Goal: Information Seeking & Learning: Learn about a topic

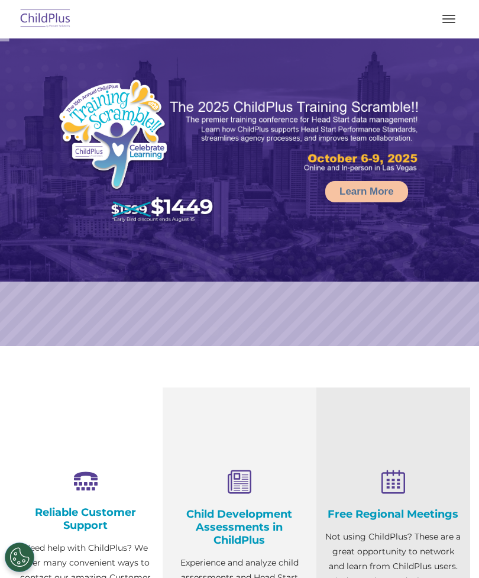
select select "MEDIUM"
click at [449, 21] on button "button" at bounding box center [448, 18] width 25 height 19
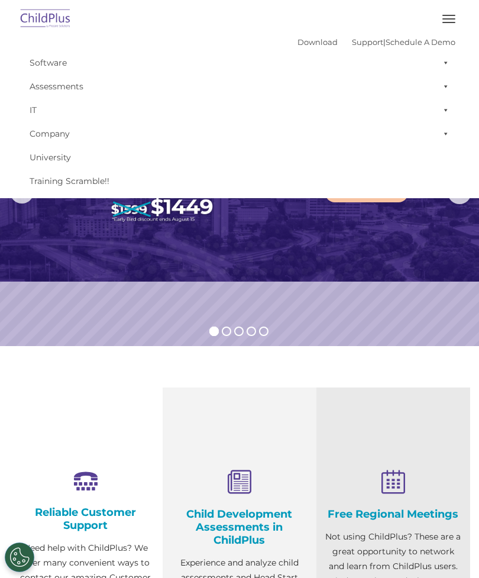
click at [381, 280] on img at bounding box center [239, 159] width 479 height 243
click at [287, 271] on img at bounding box center [239, 159] width 479 height 243
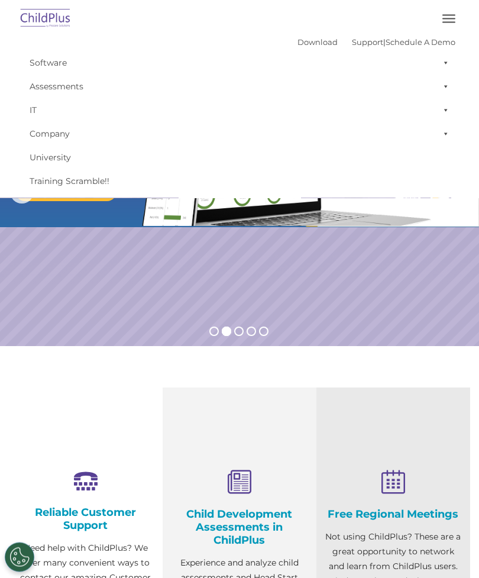
click at [445, 17] on button "button" at bounding box center [448, 18] width 25 height 19
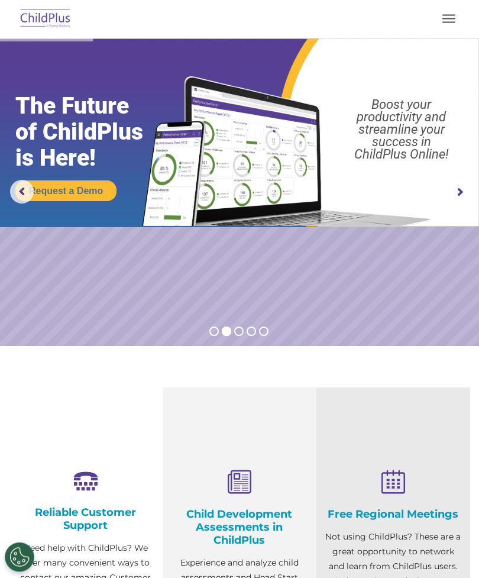
click at [66, 15] on img at bounding box center [46, 19] width 56 height 28
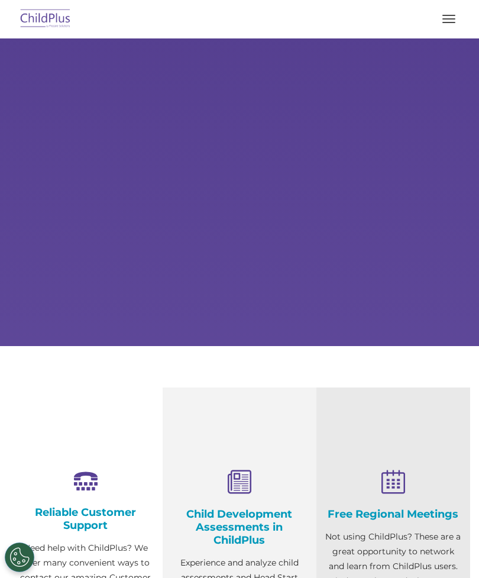
select select "MEDIUM"
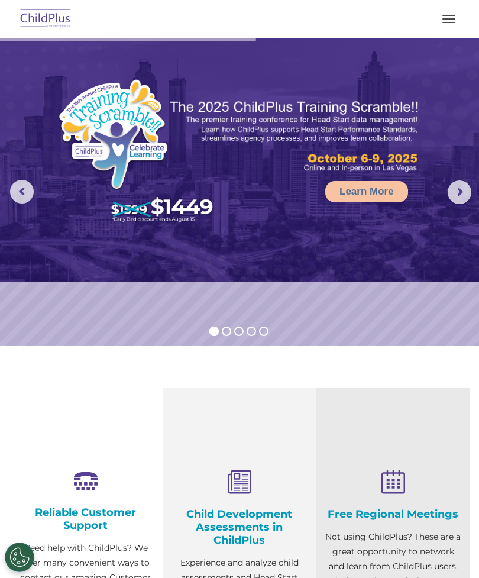
click at [450, 20] on button "button" at bounding box center [448, 18] width 25 height 19
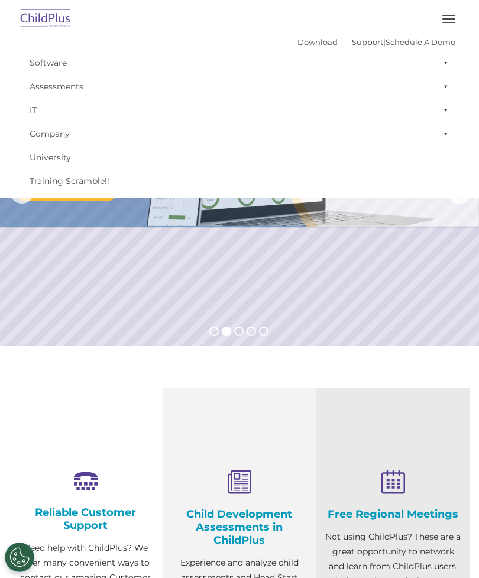
click at [63, 162] on link "University" at bounding box center [240, 157] width 432 height 24
